Goal: Task Accomplishment & Management: Use online tool/utility

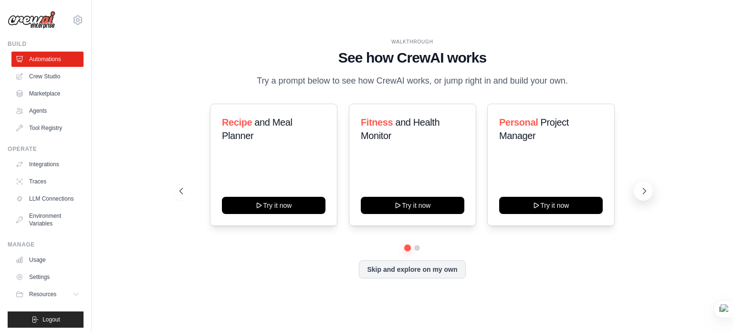
click at [652, 188] on button at bounding box center [643, 190] width 19 height 19
click at [33, 103] on ul "Automations Crew Studio Marketplace Agents Tool Registry" at bounding box center [47, 94] width 72 height 84
click at [36, 112] on link "Agents" at bounding box center [48, 110] width 72 height 15
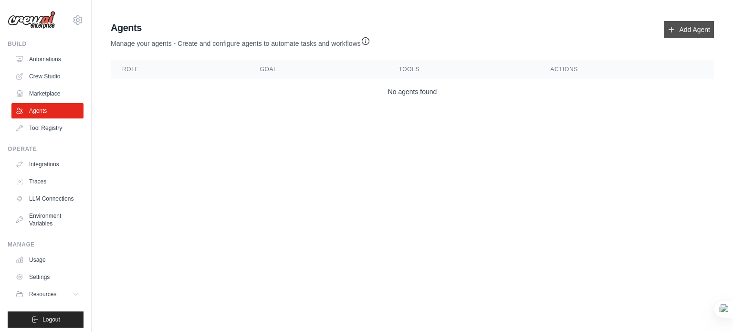
click at [679, 32] on link "Add Agent" at bounding box center [689, 29] width 50 height 17
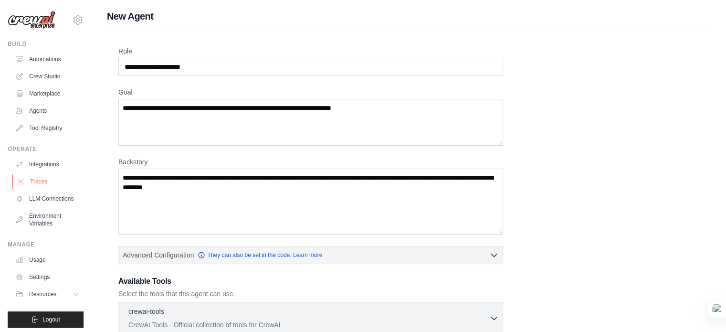
scroll to position [10, 0]
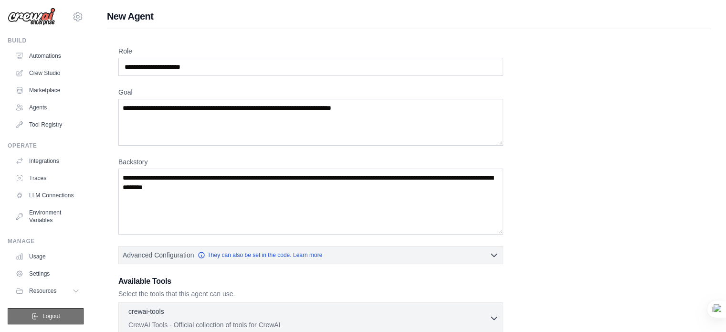
click at [42, 314] on span "Logout" at bounding box center [51, 316] width 18 height 8
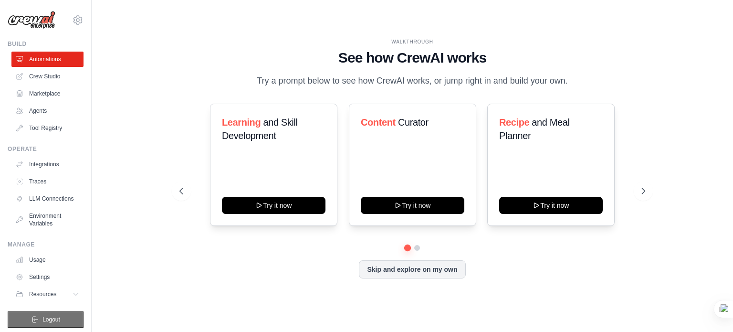
click at [46, 323] on span "Logout" at bounding box center [51, 319] width 18 height 8
click at [41, 322] on button "Logout" at bounding box center [46, 319] width 76 height 16
